Goal: Task Accomplishment & Management: Use online tool/utility

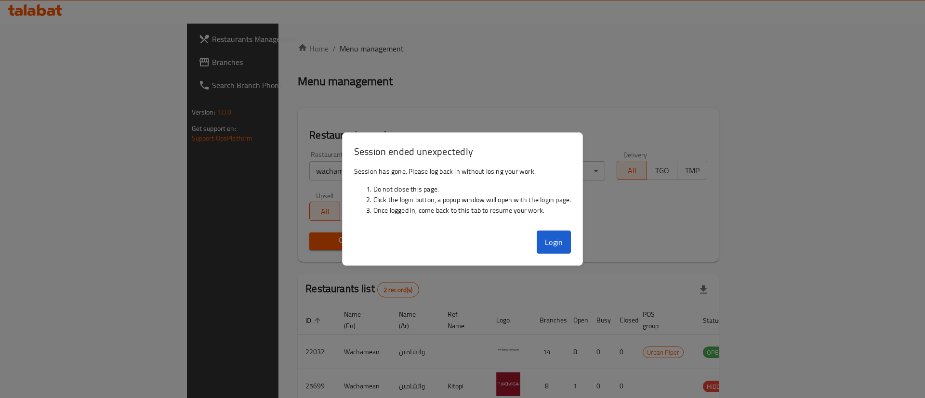
click at [554, 236] on button "Login" at bounding box center [553, 242] width 35 height 23
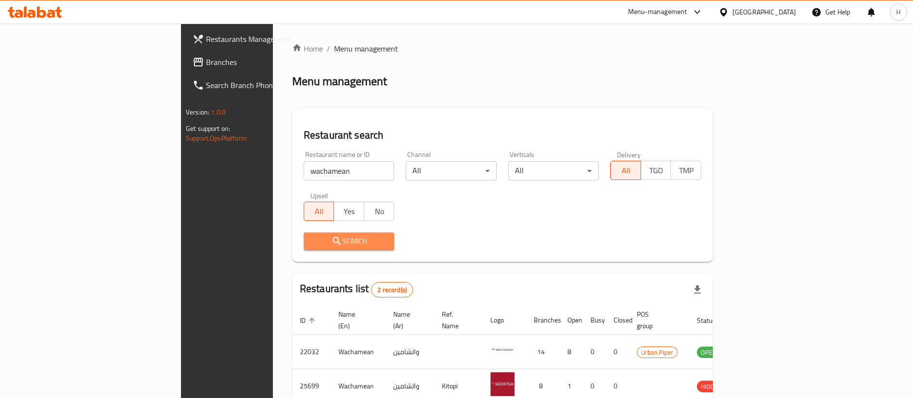
click at [320, 234] on button "Search" at bounding box center [349, 242] width 91 height 18
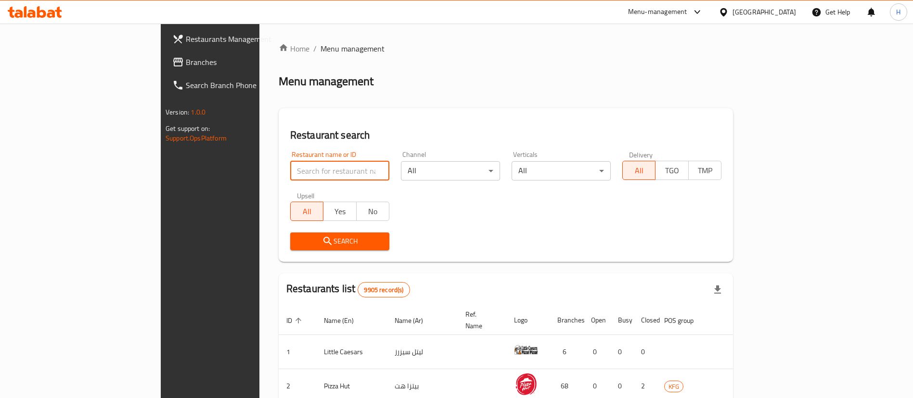
click at [290, 171] on input "search" at bounding box center [339, 170] width 99 height 19
type input "wachamean"
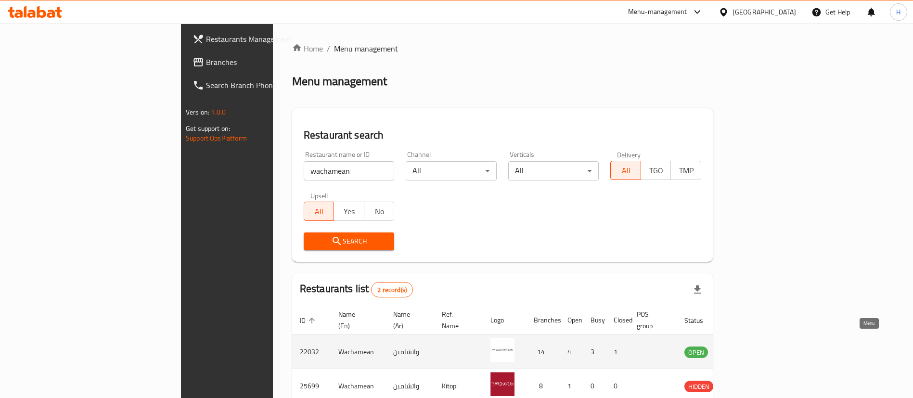
click at [747, 346] on icon "enhanced table" at bounding box center [741, 352] width 12 height 12
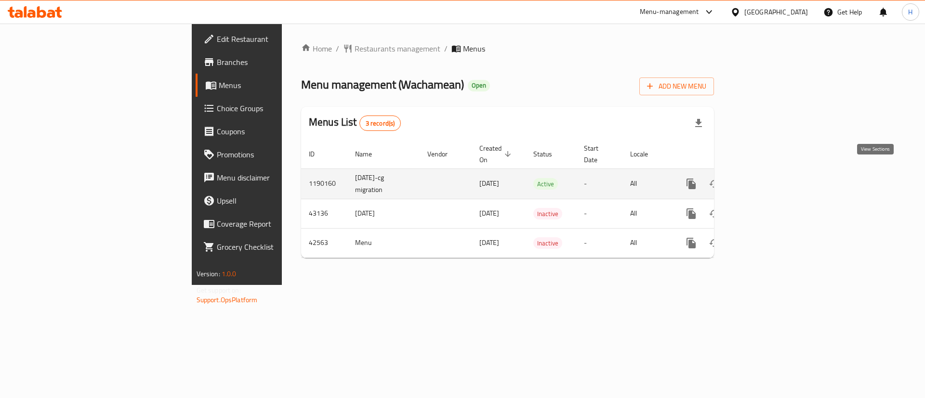
click at [766, 178] on icon "enhanced table" at bounding box center [761, 184] width 12 height 12
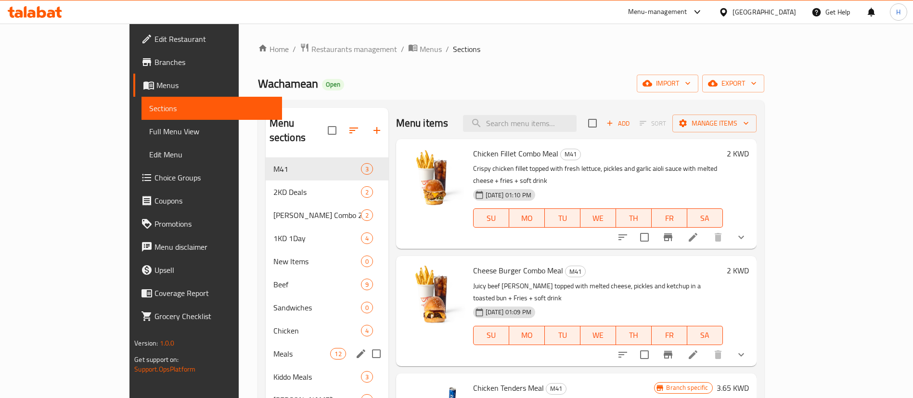
scroll to position [192, 0]
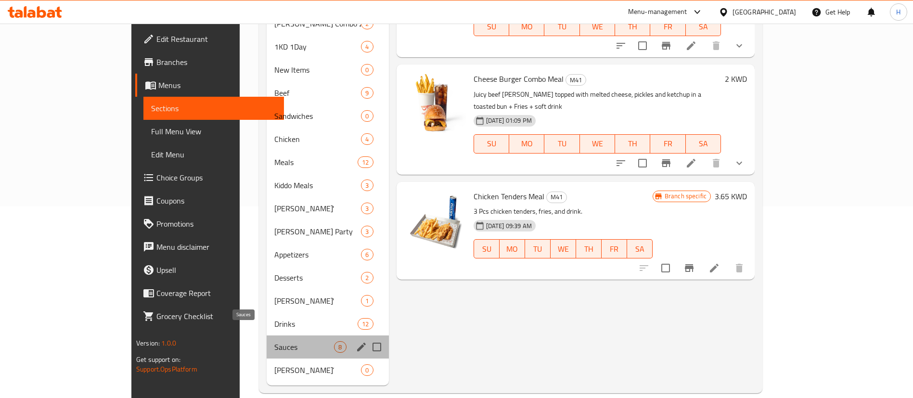
click at [274, 341] on span "Sauces" at bounding box center [304, 347] width 60 height 12
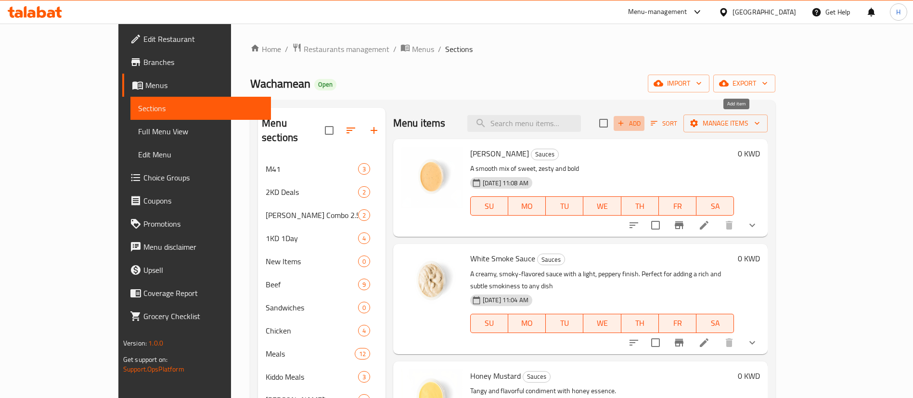
click at [642, 124] on span "Add" at bounding box center [629, 123] width 26 height 11
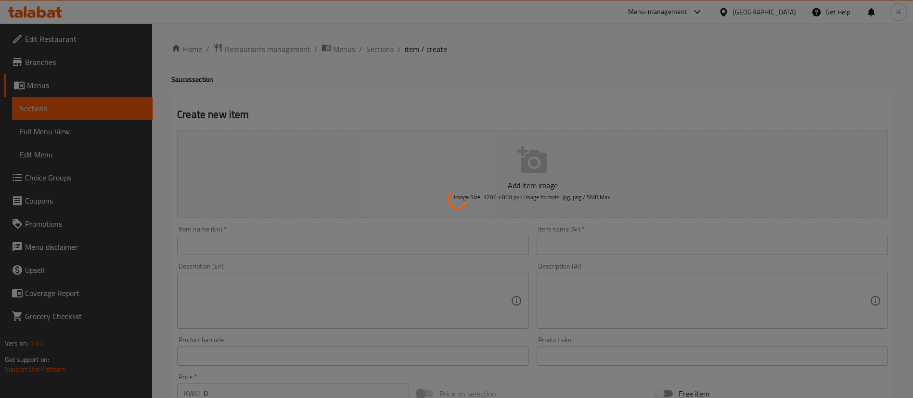
click at [359, 245] on div at bounding box center [456, 199] width 913 height 398
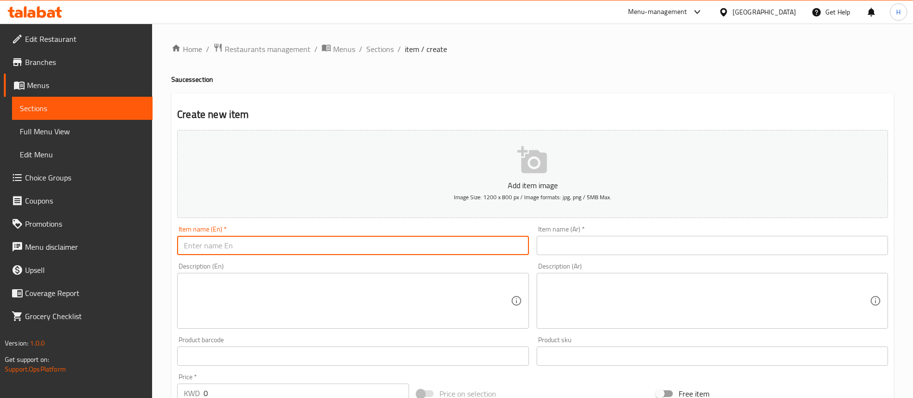
click at [359, 245] on input "text" at bounding box center [353, 245] width 352 height 19
type input "Sauces"
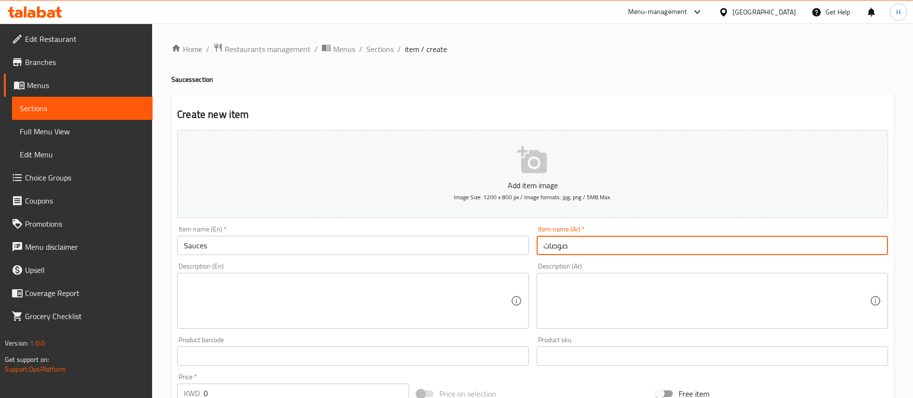
type input "صوصات"
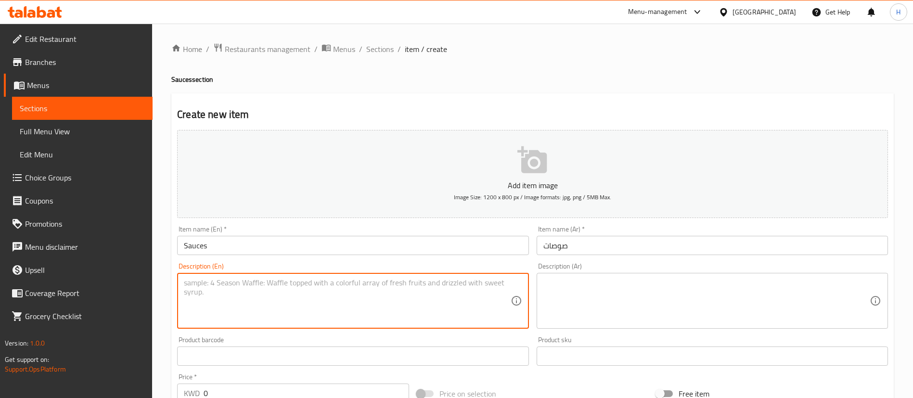
click at [226, 322] on textarea at bounding box center [347, 301] width 326 height 46
type textarea "ٍ"
type textarea "C"
type textarea "Sauce for every craving."
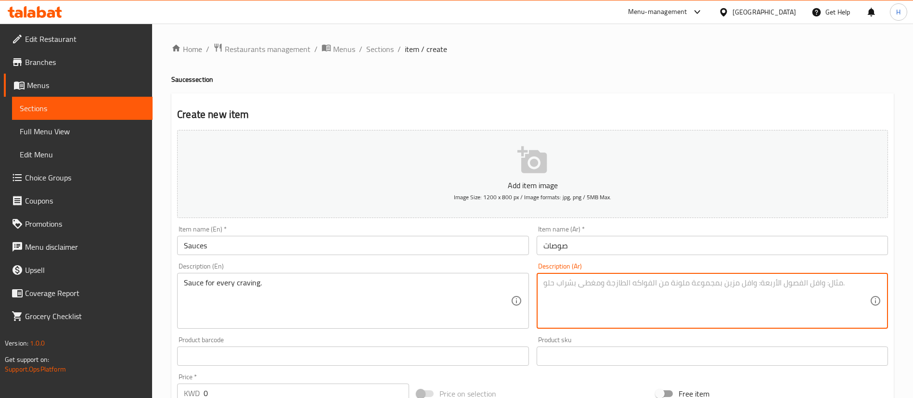
click at [607, 314] on textarea at bounding box center [707, 301] width 326 height 46
paste textarea "صوصات تناسب كل الاذواق"
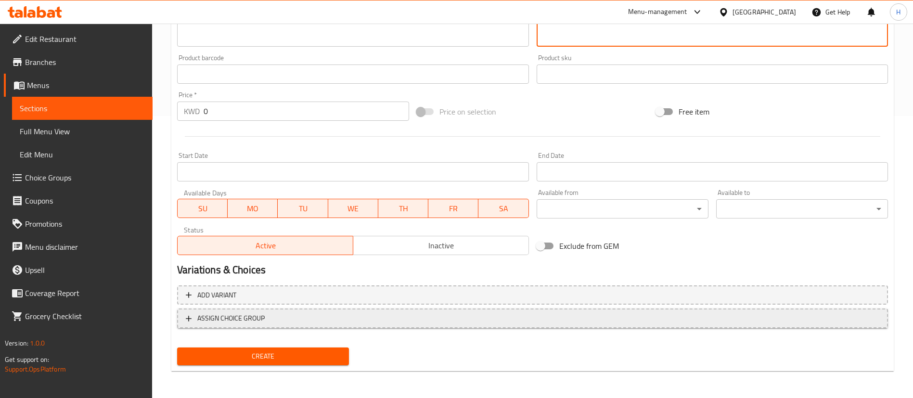
type textarea "صوصات تناسب كل الاذواق"
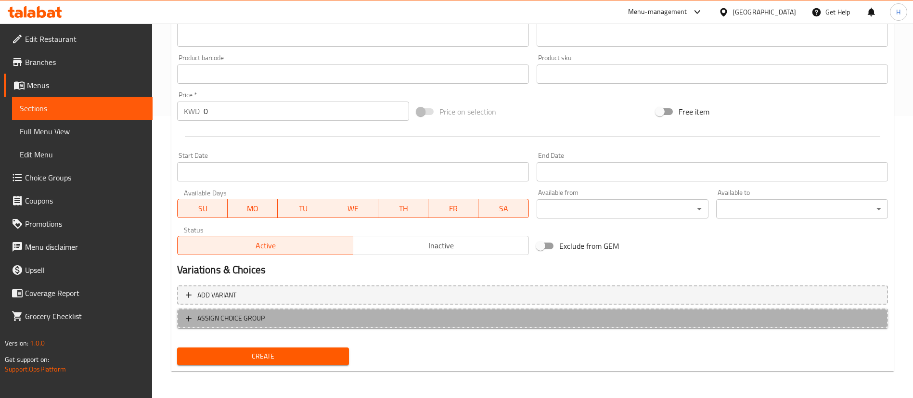
click at [369, 324] on span "ASSIGN CHOICE GROUP" at bounding box center [533, 319] width 694 height 12
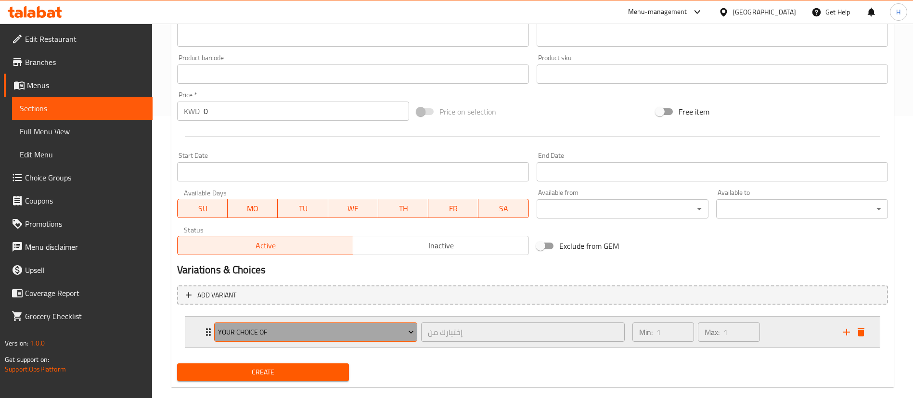
click at [393, 330] on span "Your Choice Of" at bounding box center [316, 332] width 196 height 12
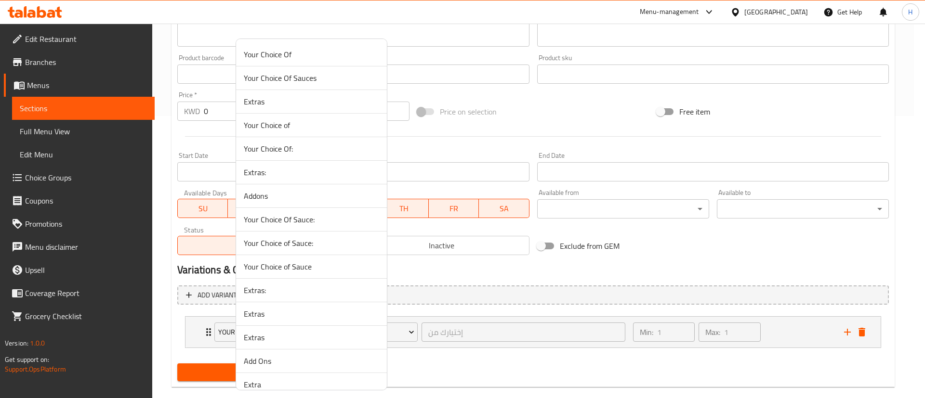
click at [291, 77] on span "Your Choice Of Sauces" at bounding box center [311, 78] width 135 height 12
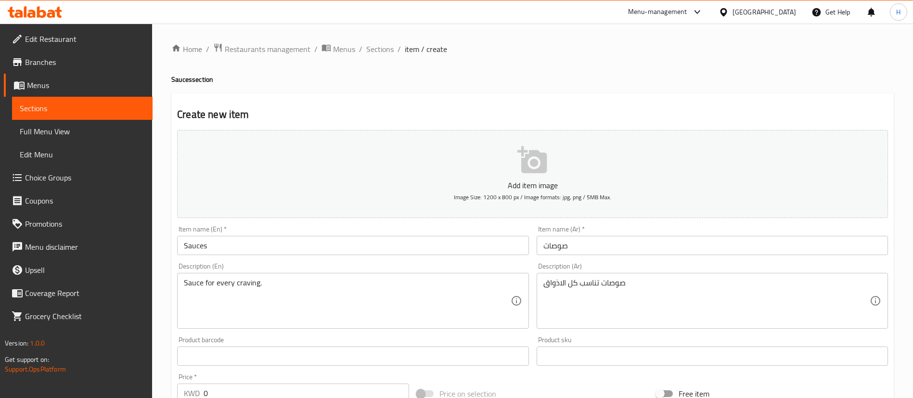
scroll to position [298, 0]
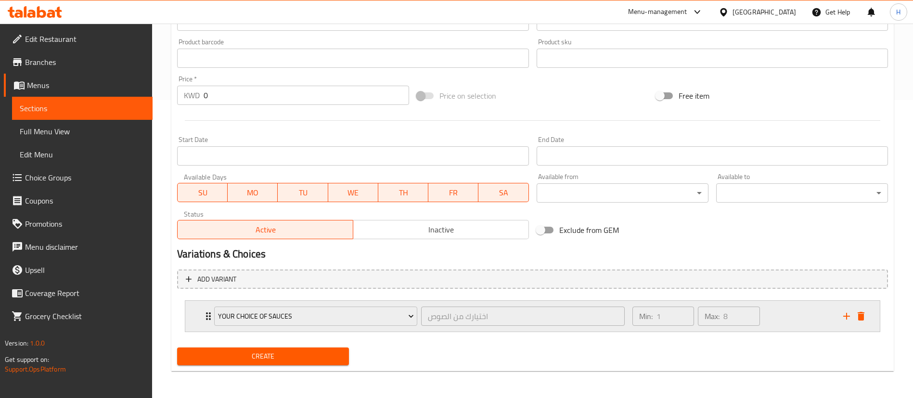
click at [787, 313] on div "Min: 1 ​ Max: 8 ​" at bounding box center [732, 316] width 211 height 31
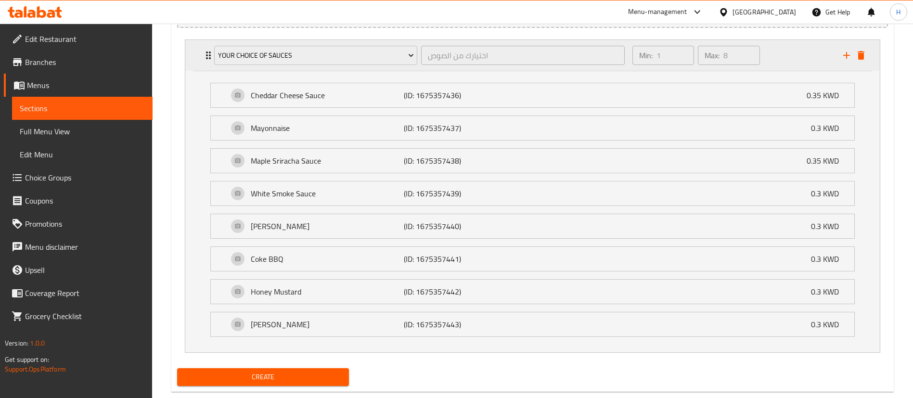
scroll to position [337, 0]
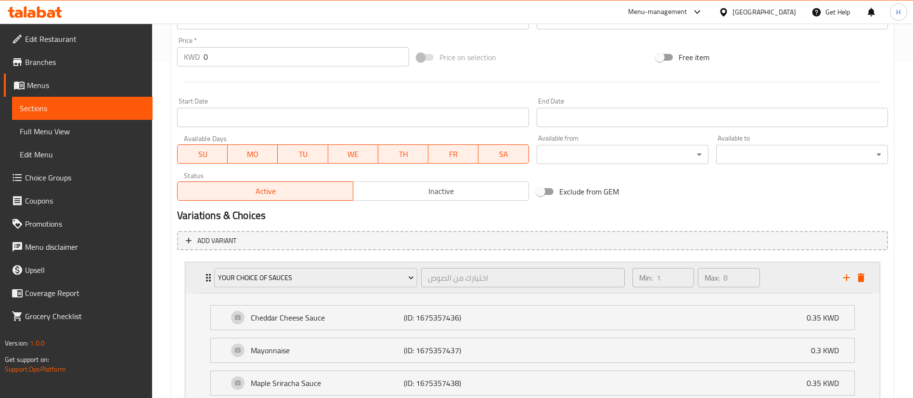
click at [779, 270] on div "Min: 1 ​ Max: 8 ​" at bounding box center [732, 277] width 211 height 31
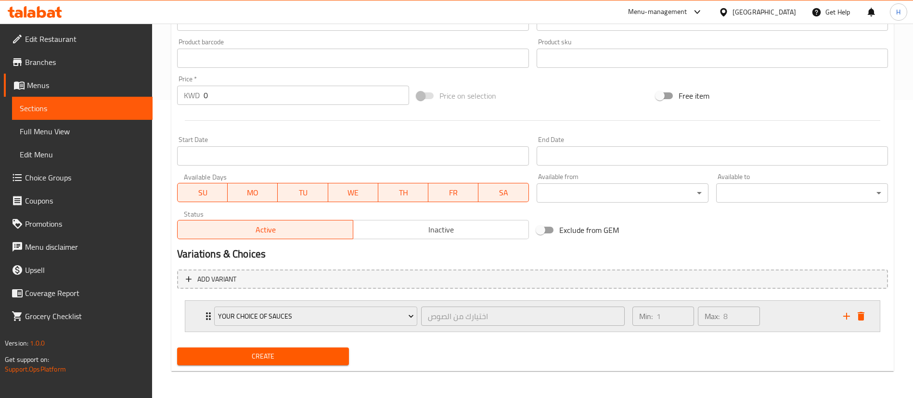
scroll to position [298, 0]
click at [287, 363] on button "Create" at bounding box center [263, 357] width 172 height 18
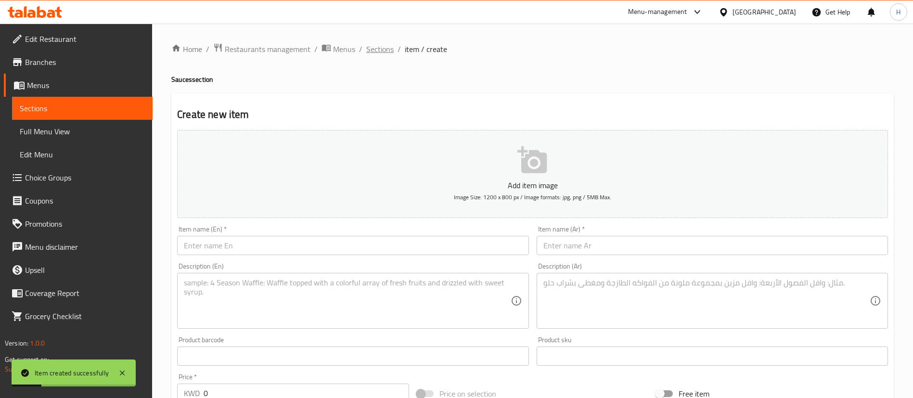
click at [376, 43] on span "Sections" at bounding box center [379, 49] width 27 height 12
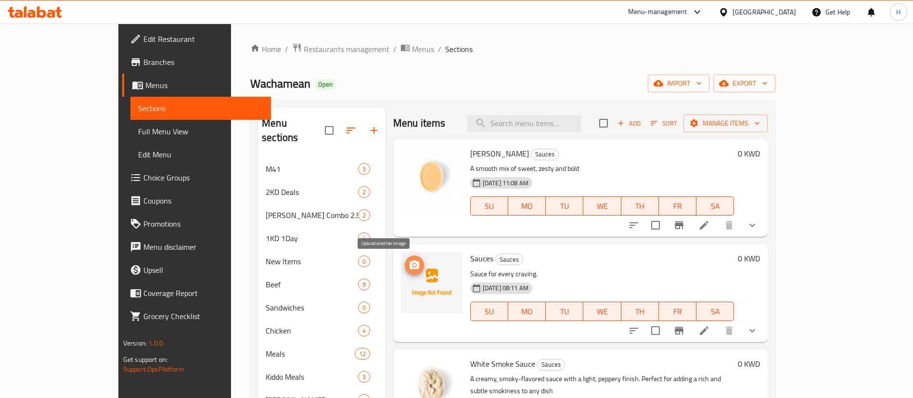
click at [405, 273] on button "upload picture" at bounding box center [414, 265] width 19 height 19
